Goal: Browse casually

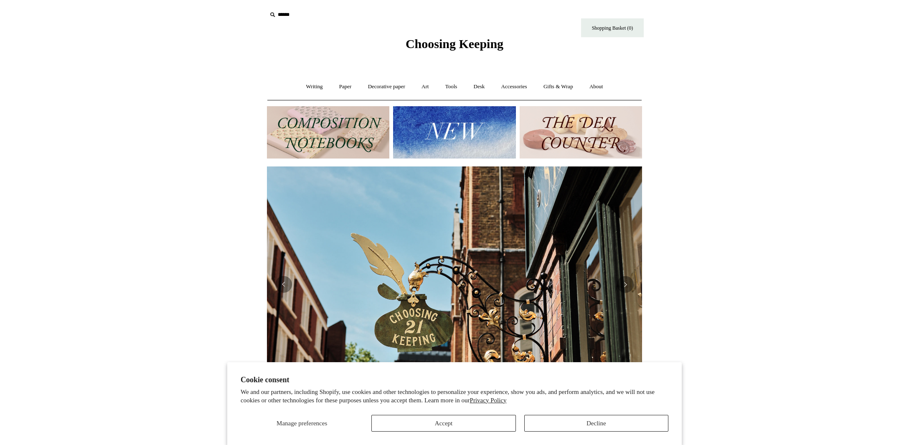
scroll to position [0, 375]
click at [290, 286] on button "Previous" at bounding box center [283, 284] width 17 height 17
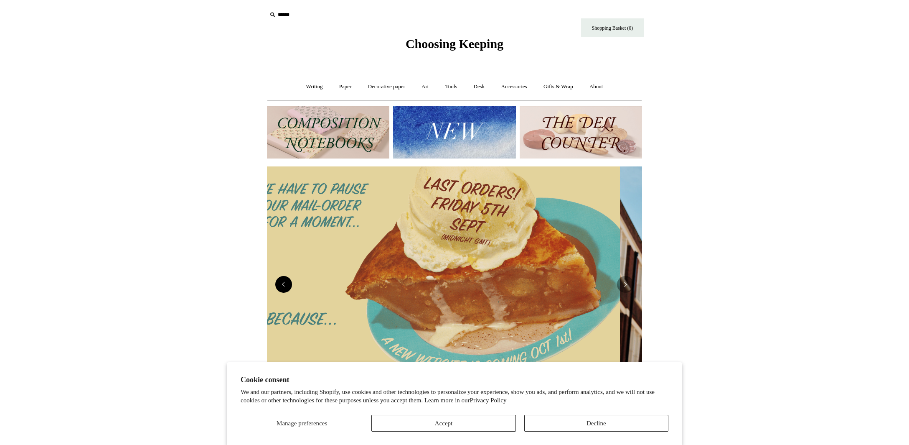
scroll to position [0, 0]
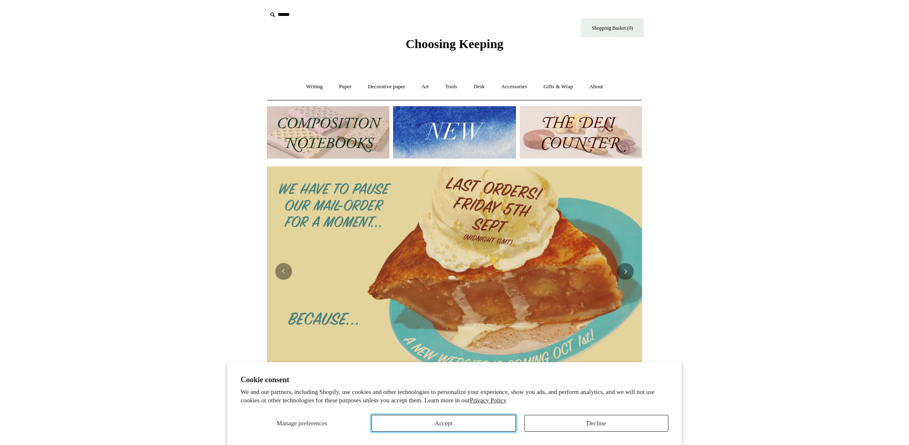
click at [475, 417] on button "Accept" at bounding box center [443, 422] width 144 height 17
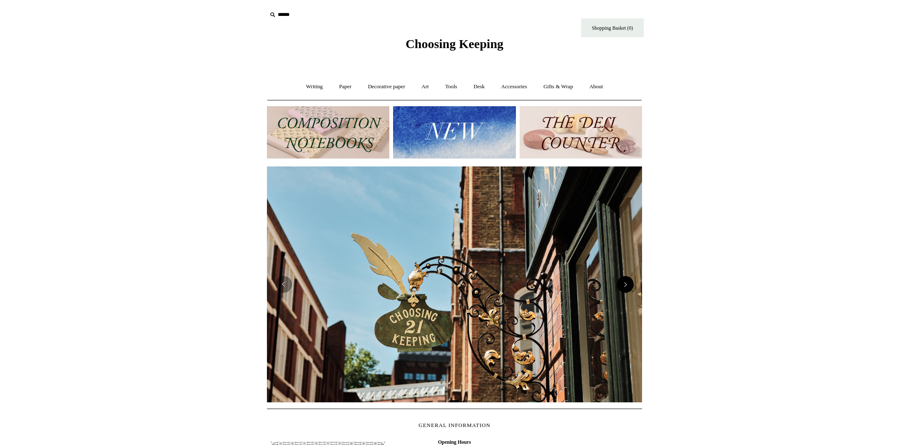
click at [629, 289] on button "Next" at bounding box center [625, 284] width 17 height 17
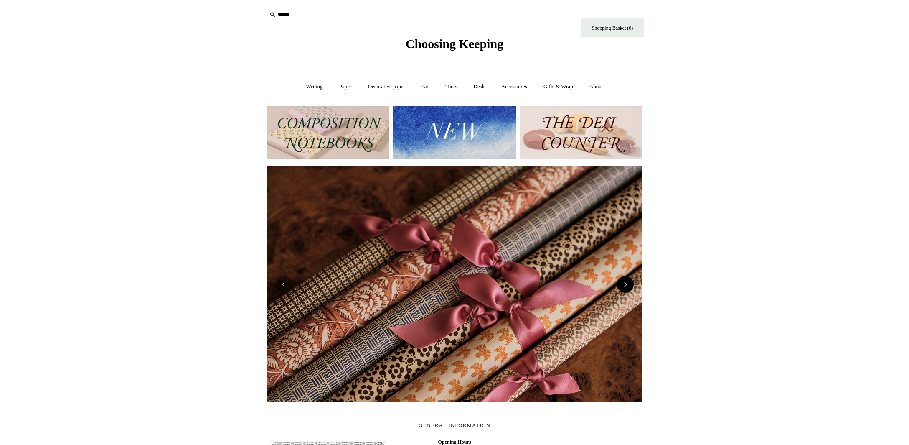
click at [629, 289] on button "Next" at bounding box center [625, 284] width 17 height 17
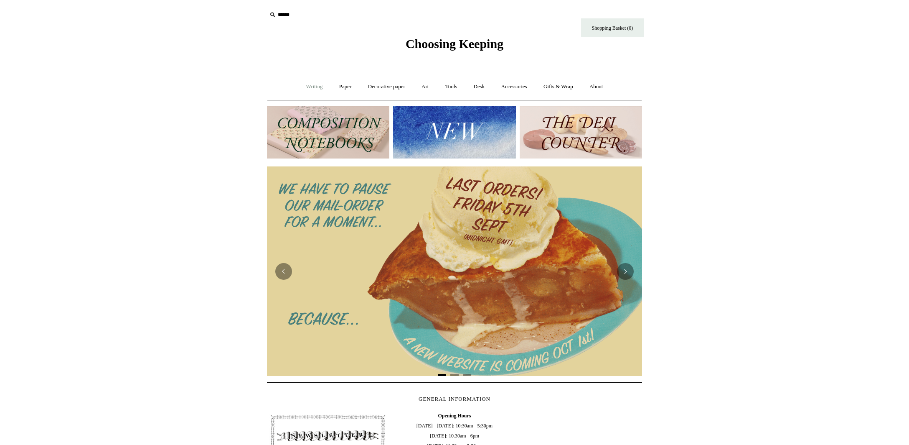
click at [308, 91] on link "Writing +" at bounding box center [315, 87] width 32 height 22
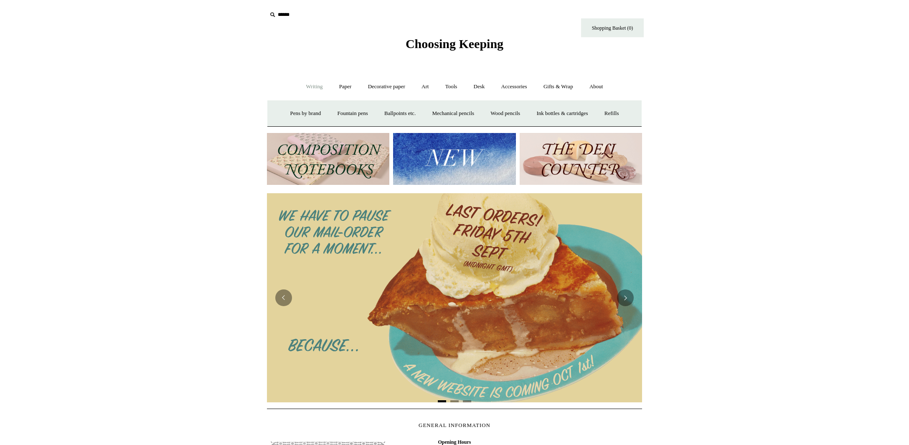
click at [316, 164] on img at bounding box center [328, 159] width 122 height 52
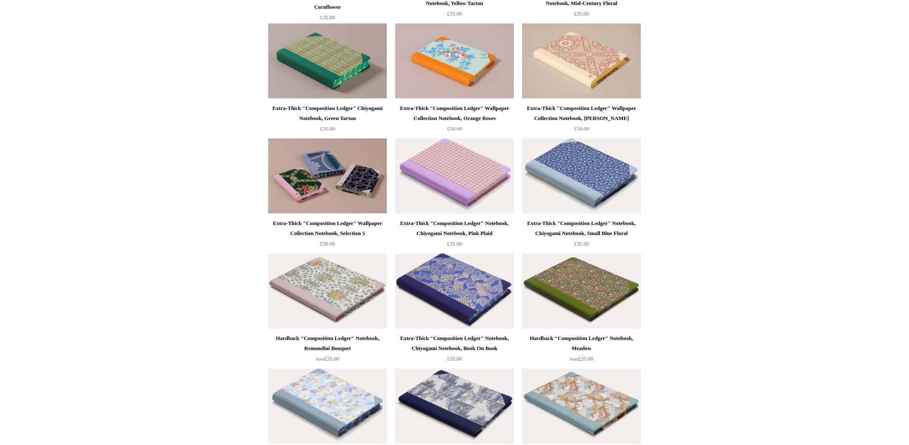
scroll to position [836, 0]
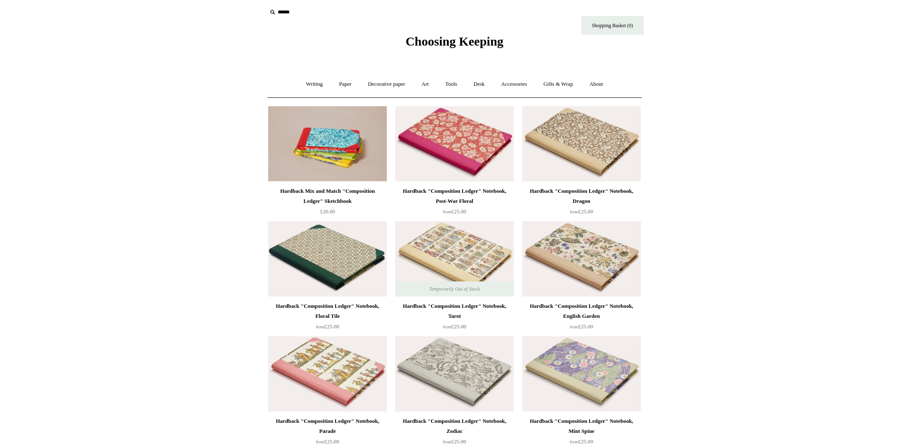
scroll to position [0, 0]
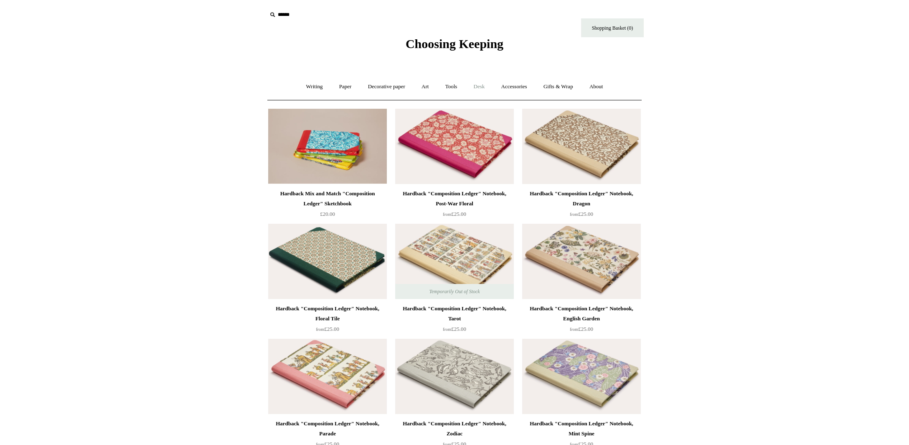
click at [480, 86] on link "Desk +" at bounding box center [479, 87] width 26 height 22
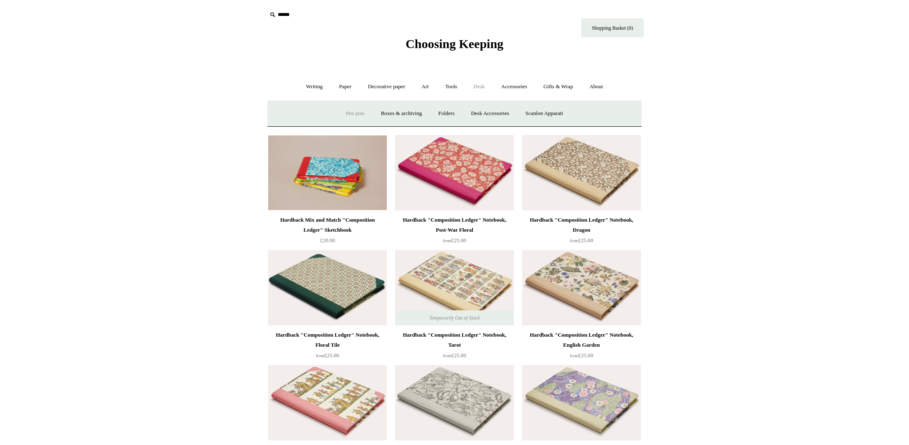
click at [349, 119] on link "Pen pots" at bounding box center [354, 113] width 33 height 22
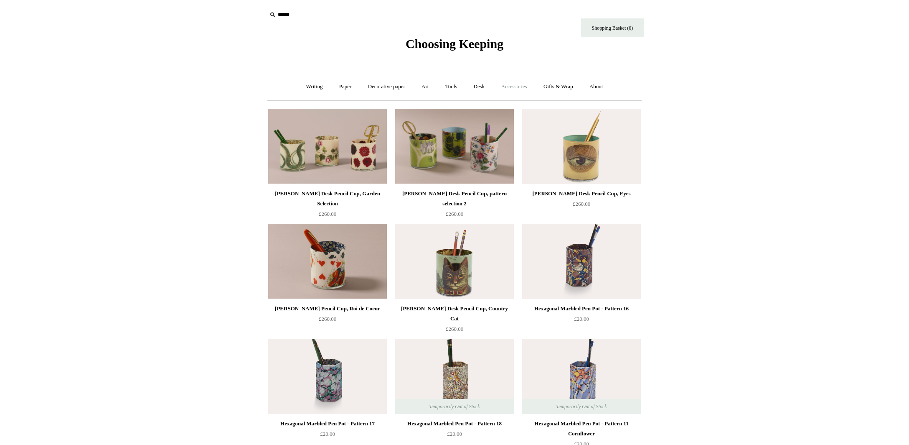
click at [520, 88] on link "Accessories +" at bounding box center [514, 87] width 41 height 22
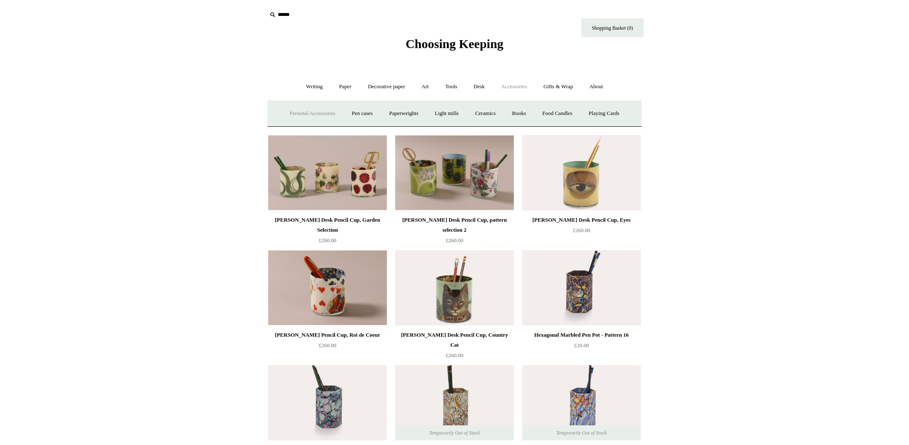
click at [310, 118] on link "Personal Accessories +" at bounding box center [312, 113] width 61 height 22
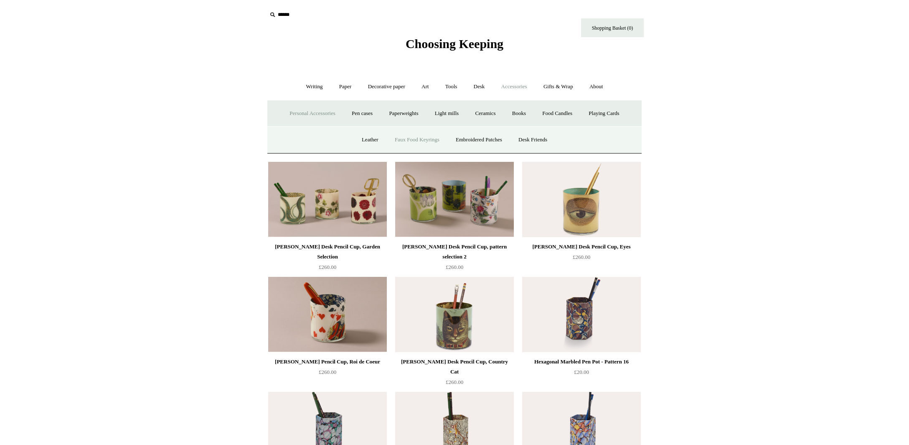
click at [409, 146] on link "Faux Food Keyrings" at bounding box center [417, 140] width 60 height 22
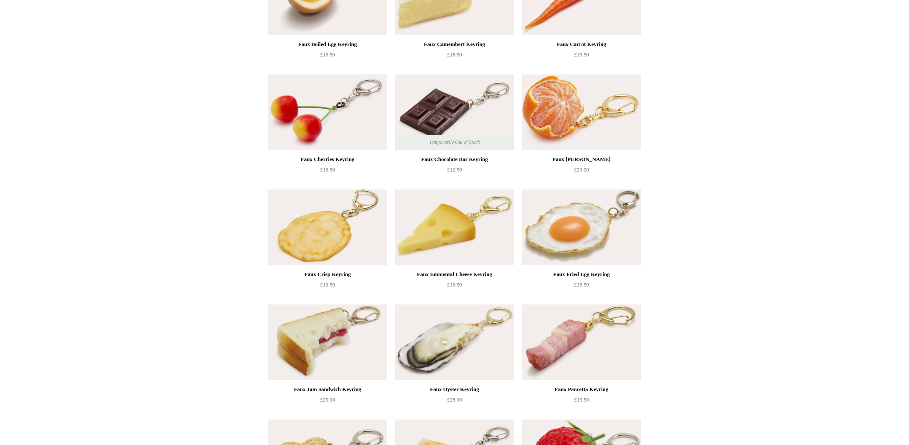
scroll to position [176, 0]
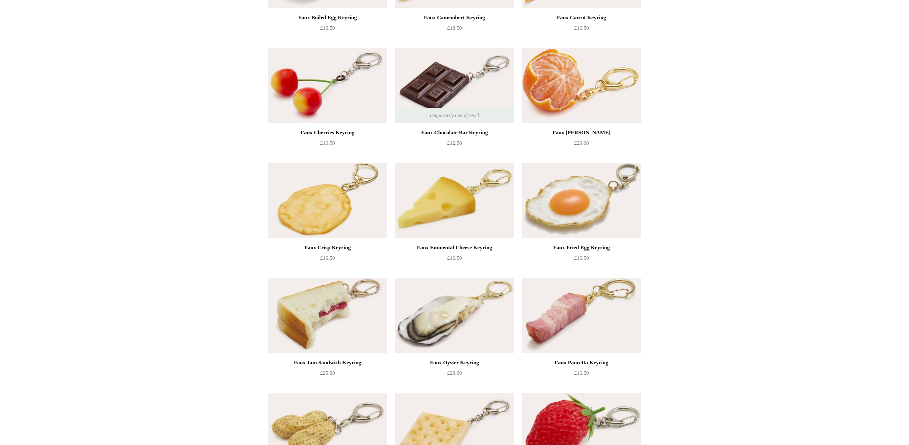
click at [777, 179] on html "Menu Choosing Keeping * Shipping Information Shopping Basket (0) * ⤺ + +" at bounding box center [454, 290] width 909 height 933
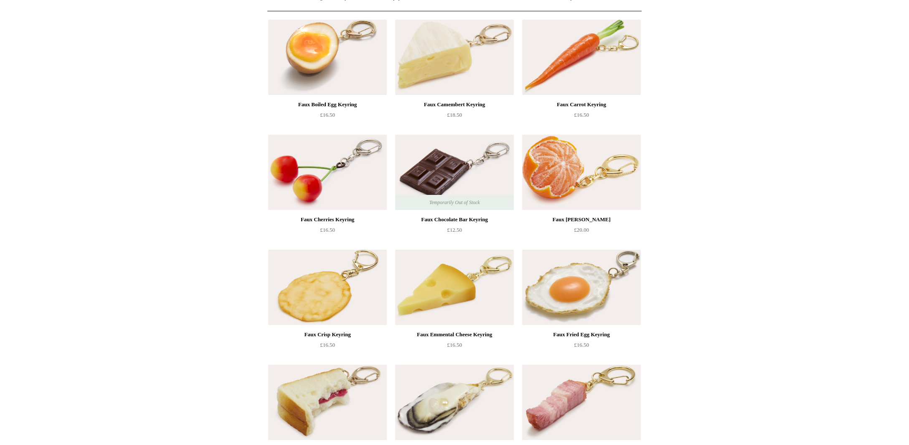
scroll to position [0, 0]
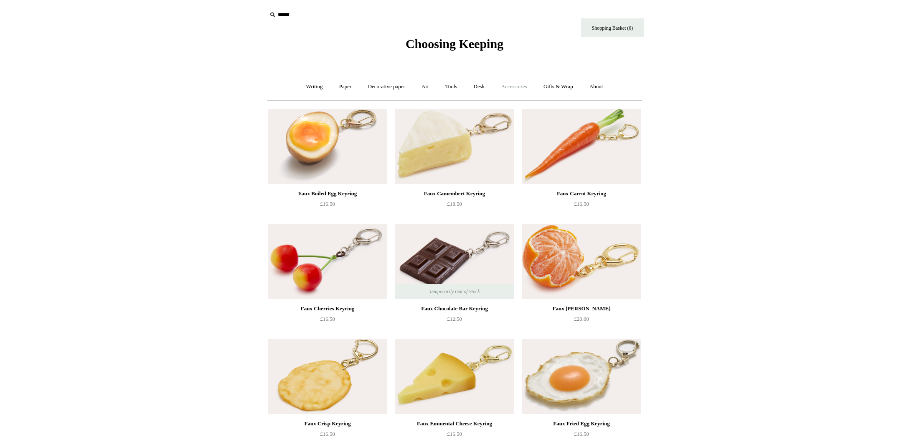
click at [508, 84] on link "Accessories +" at bounding box center [514, 87] width 41 height 22
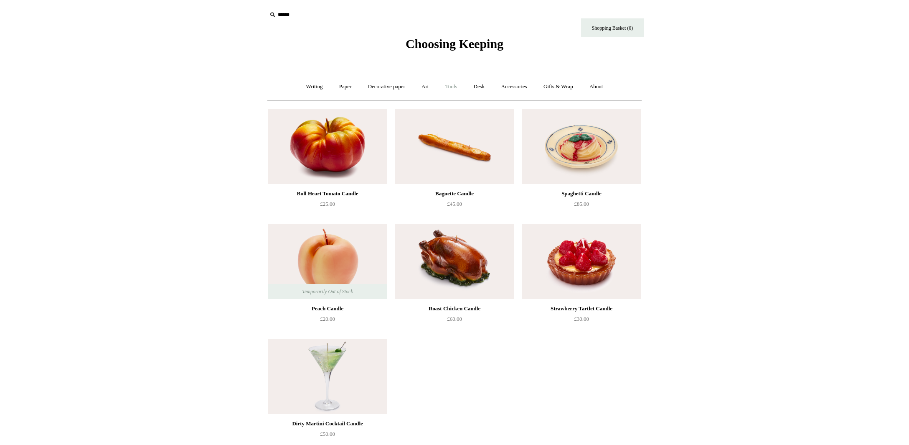
click at [452, 86] on link "Tools +" at bounding box center [451, 87] width 27 height 22
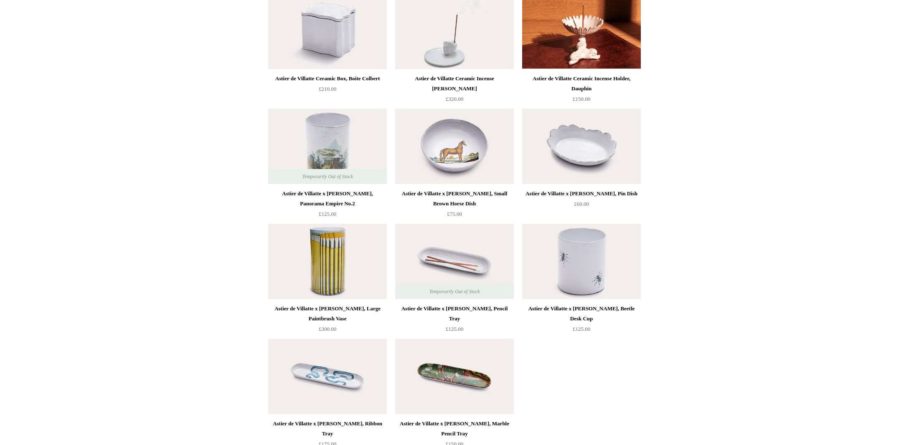
scroll to position [308, 0]
